Goal: Information Seeking & Learning: Learn about a topic

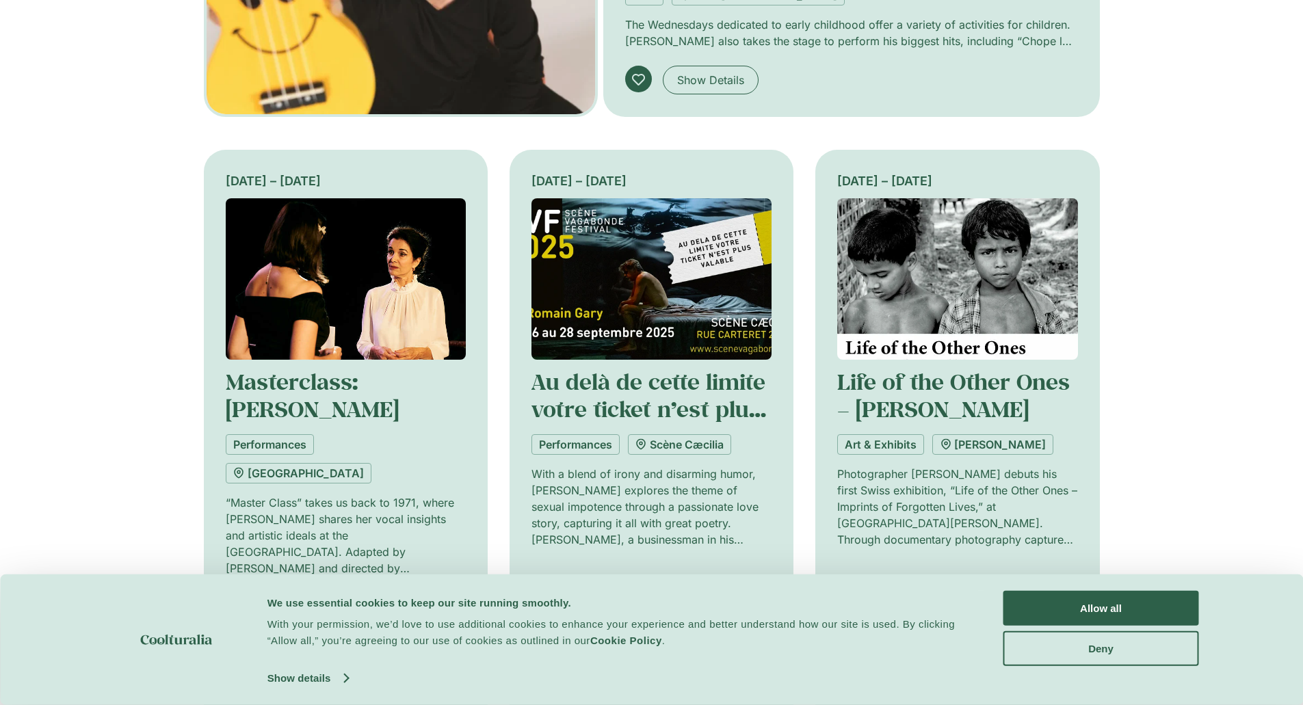
scroll to position [616, 0]
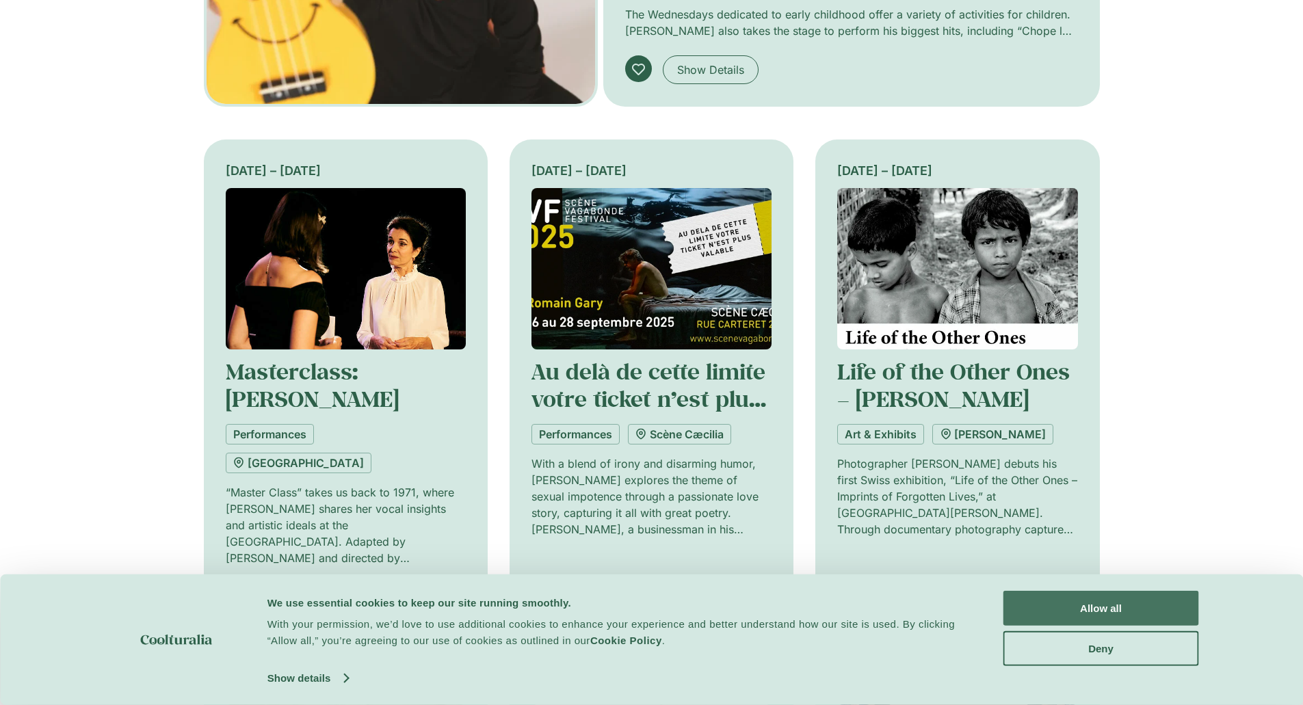
click at [1097, 616] on button "Allow all" at bounding box center [1101, 608] width 196 height 35
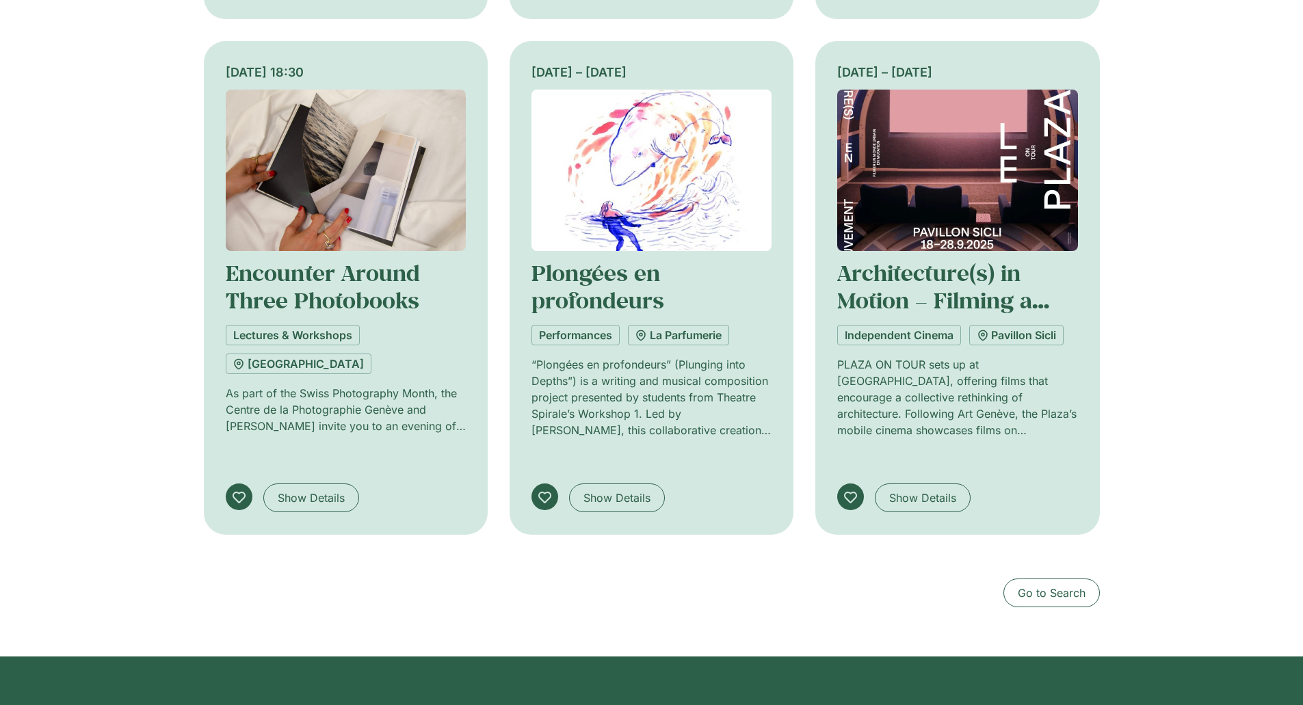
scroll to position [1231, 0]
click at [1064, 584] on span "Go to Search" at bounding box center [1052, 592] width 68 height 16
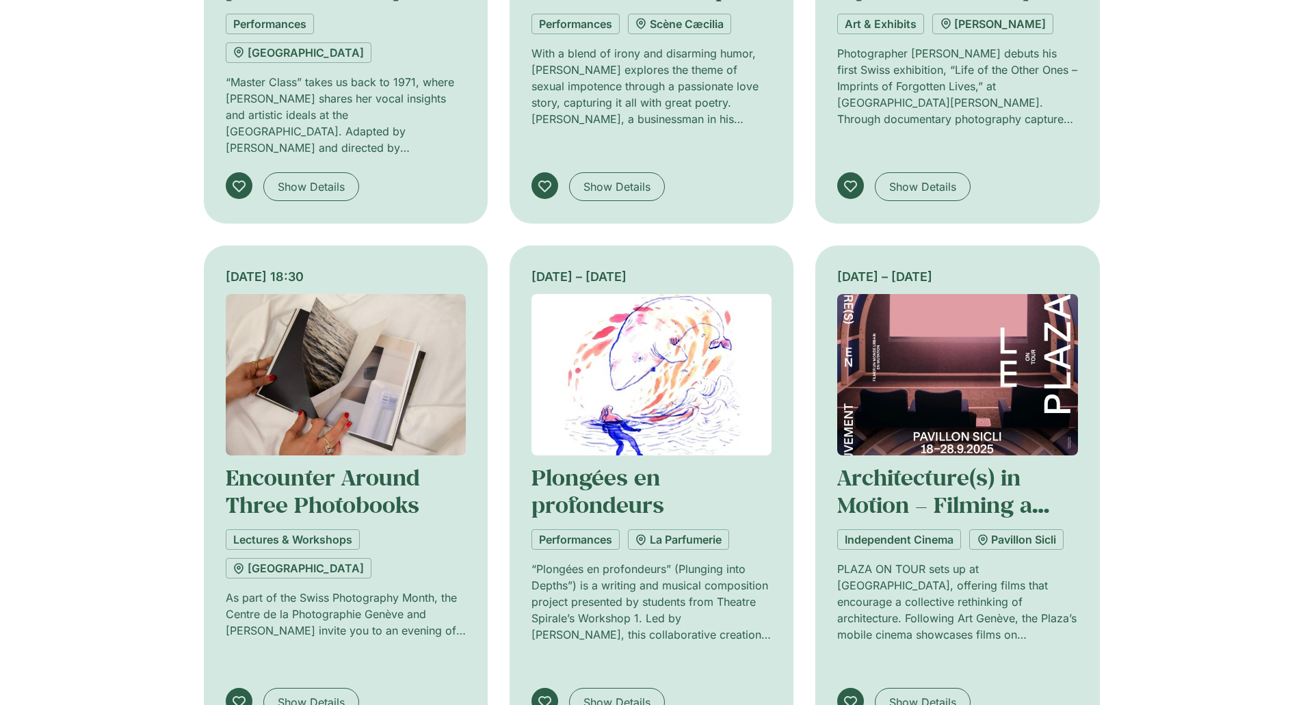
scroll to position [616, 0]
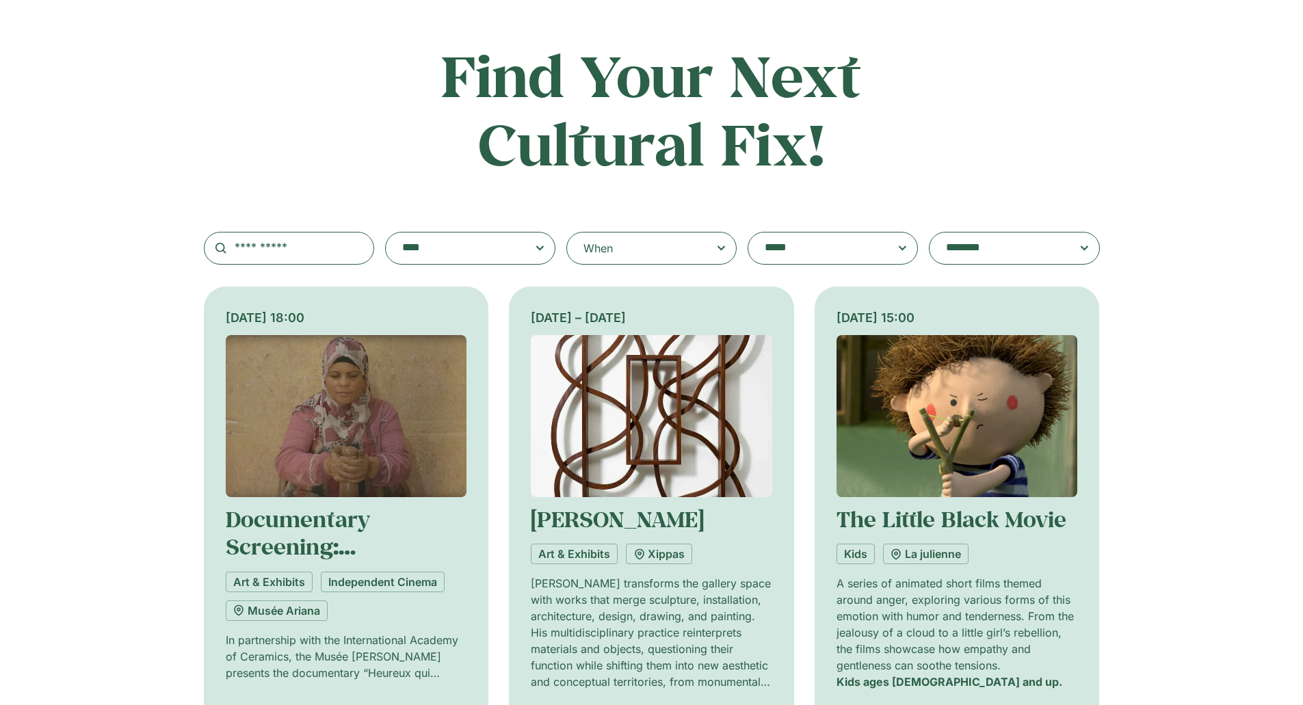
scroll to position [137, 0]
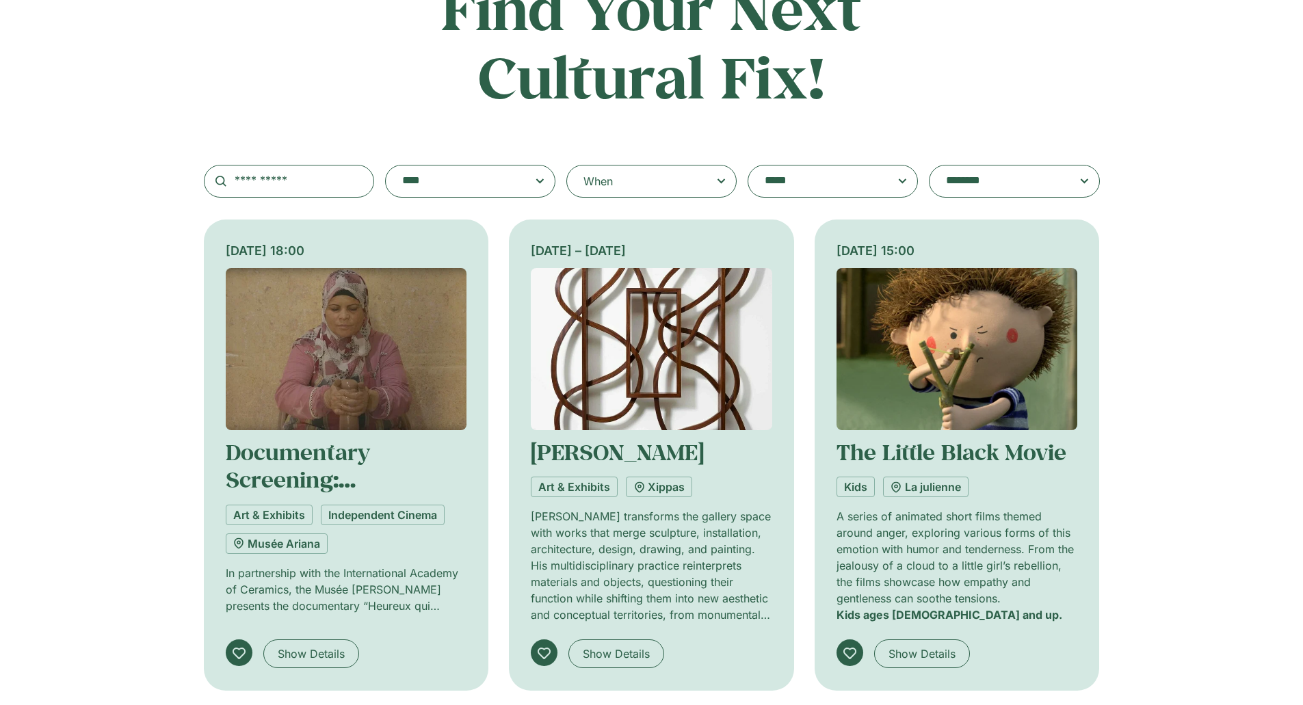
click at [335, 358] on img at bounding box center [346, 349] width 241 height 162
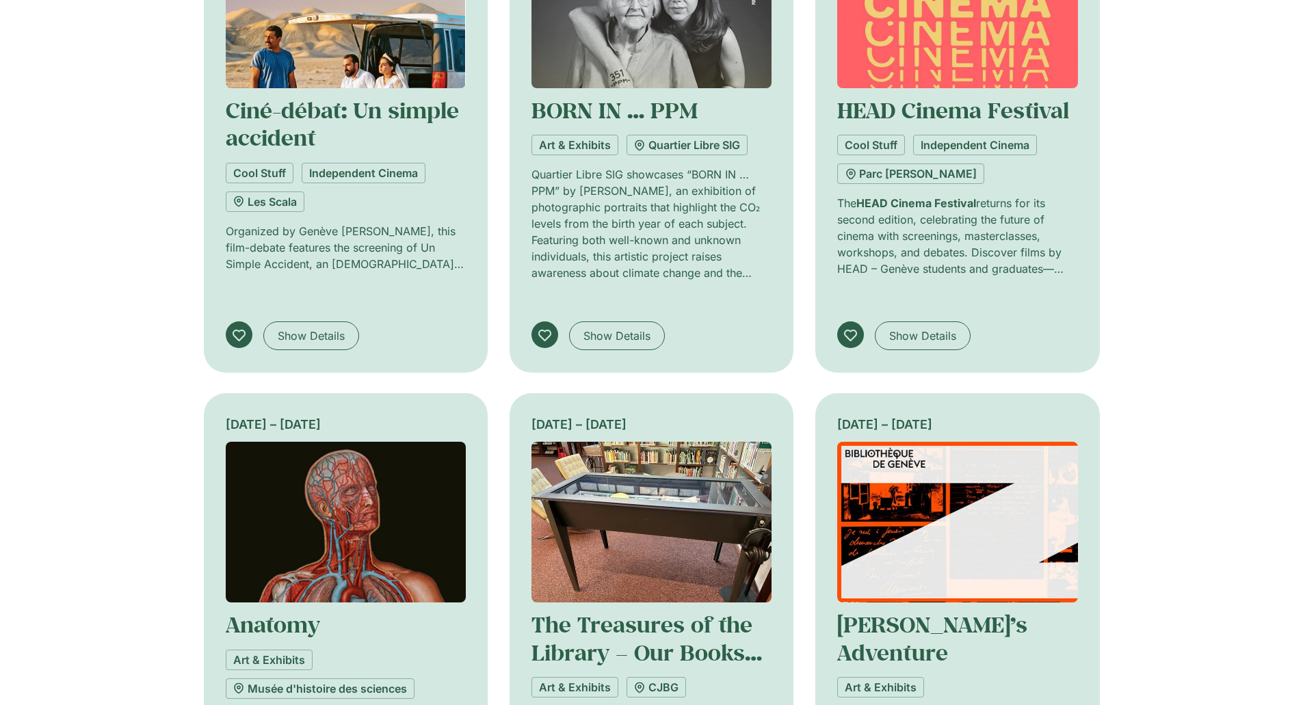
scroll to position [776, 0]
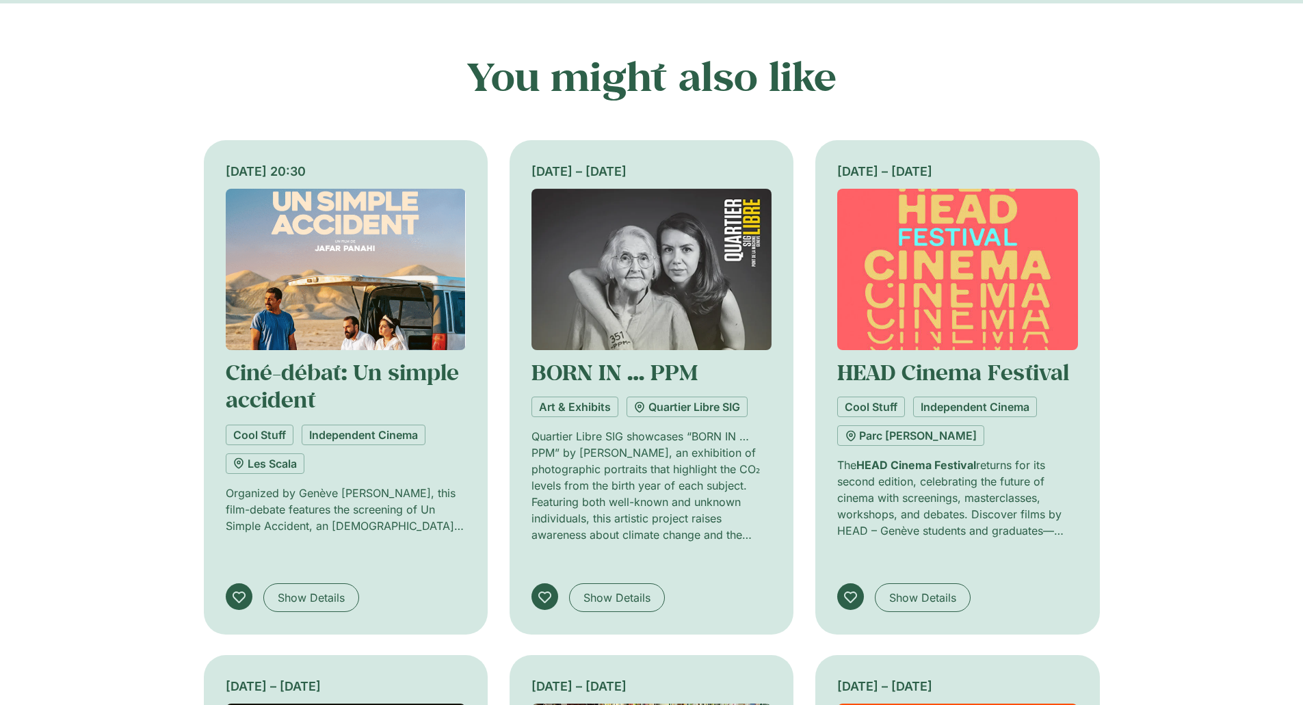
click at [338, 261] on img at bounding box center [346, 269] width 240 height 161
click at [296, 358] on link "Ciné-débat: Un simple accident" at bounding box center [342, 386] width 233 height 56
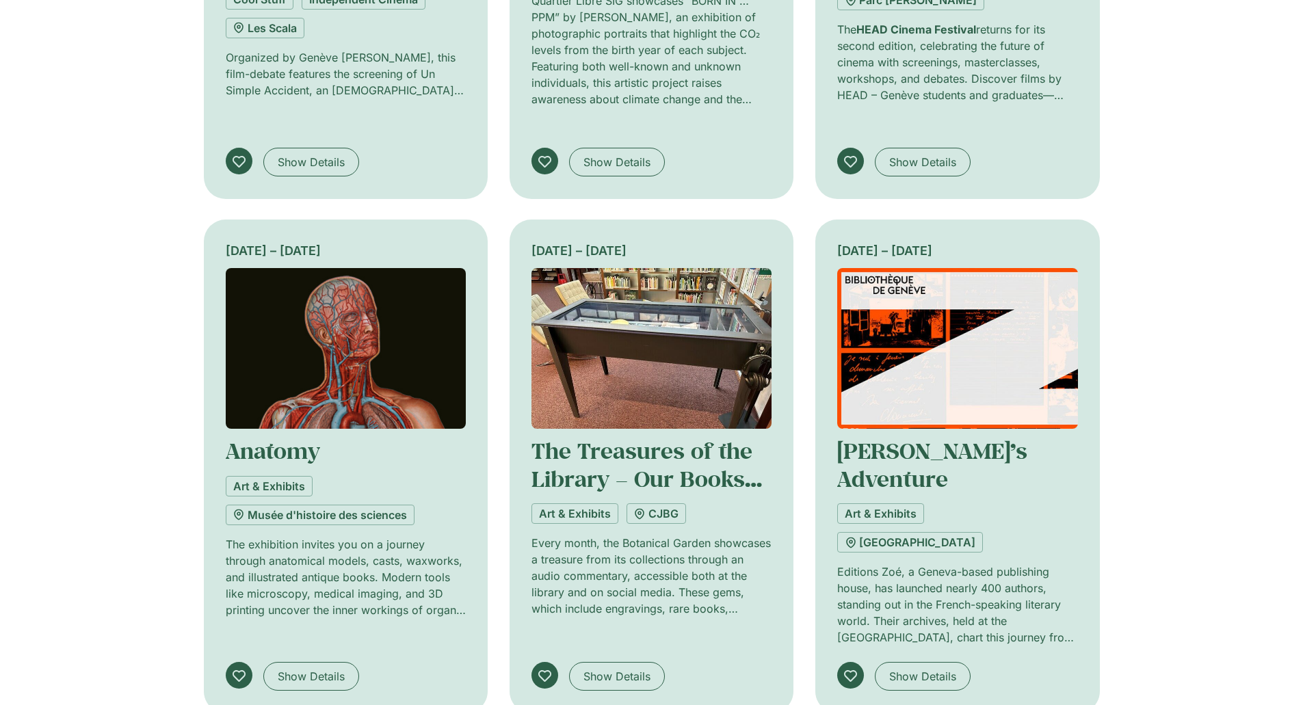
scroll to position [1392, 0]
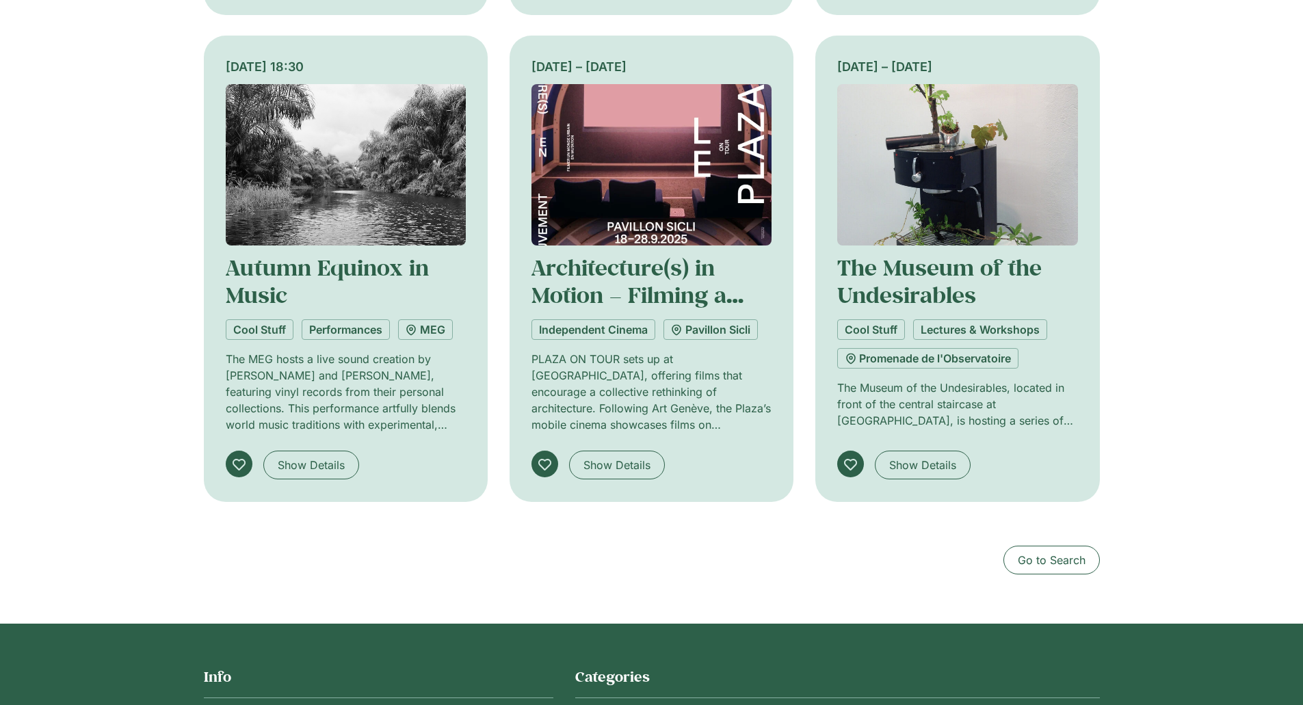
scroll to position [1368, 0]
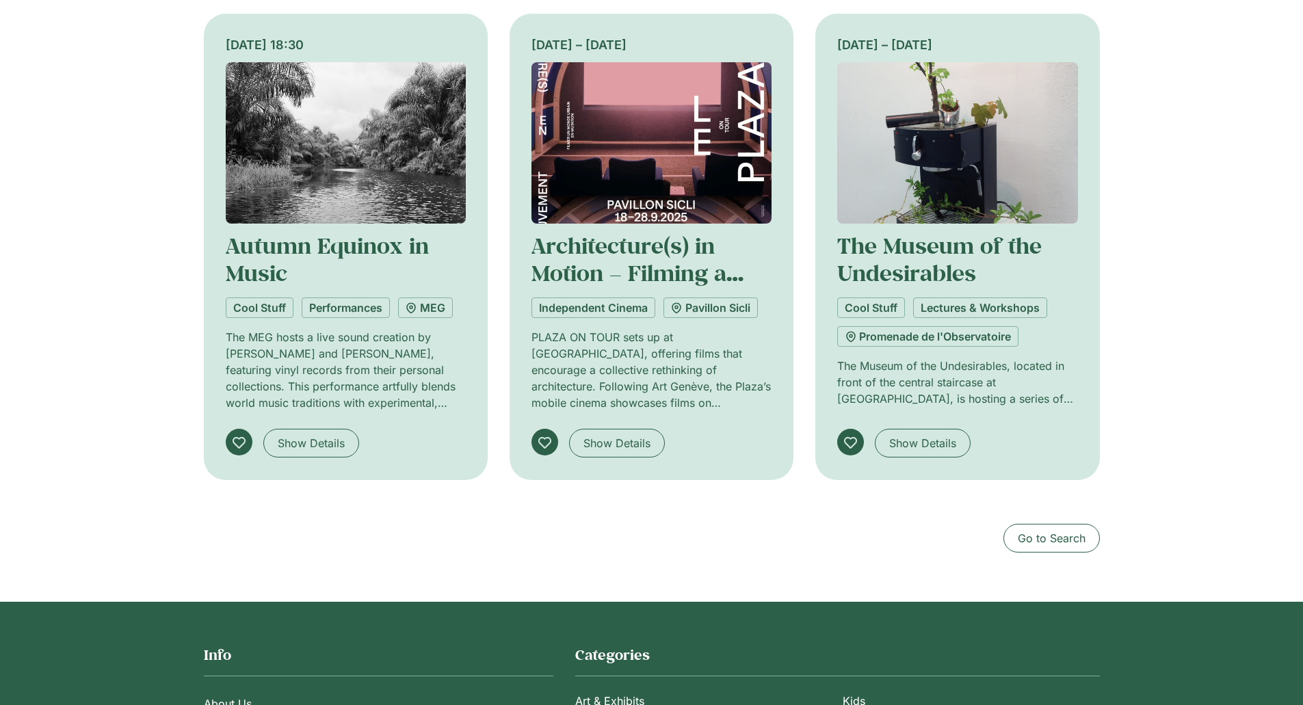
click at [987, 187] on img at bounding box center [957, 142] width 240 height 161
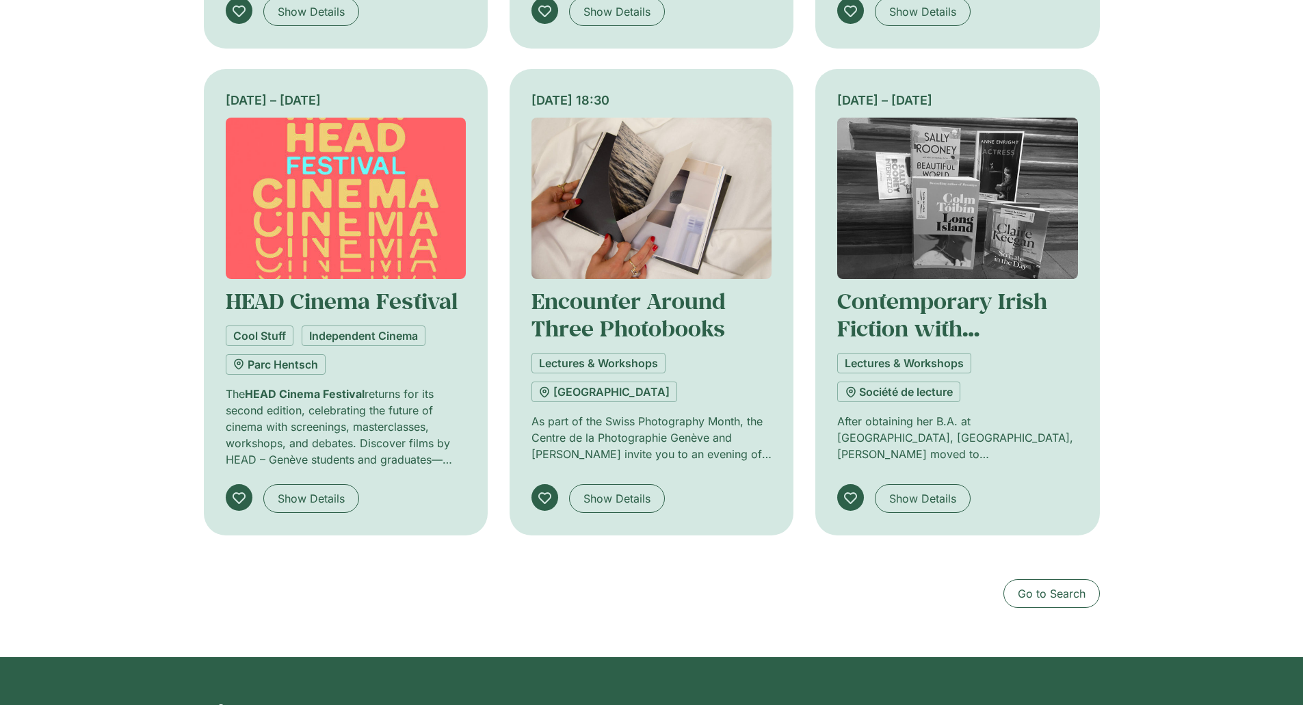
scroll to position [1505, 0]
